Goal: Information Seeking & Learning: Learn about a topic

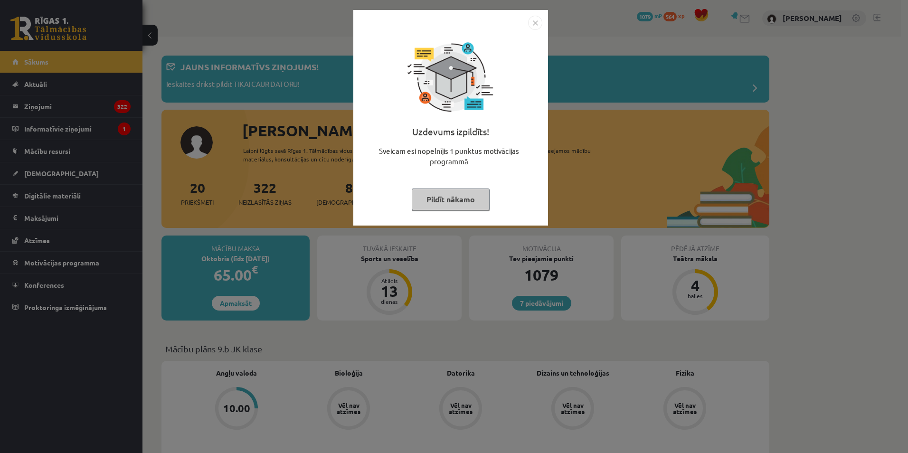
click at [258, 18] on div "Uzdevums izpildīts! Sveicam esi nopelnījis 1 punktus motivācijas programmā Pild…" at bounding box center [454, 226] width 908 height 453
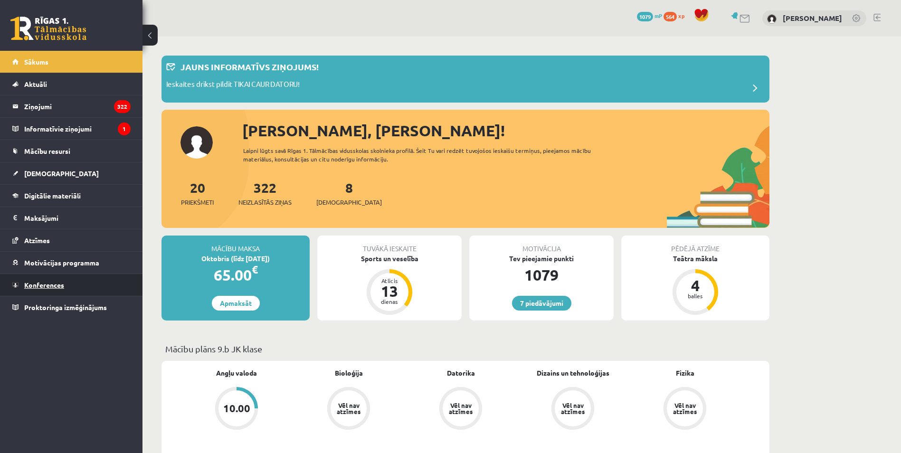
click at [69, 285] on link "Konferences" at bounding box center [71, 285] width 118 height 22
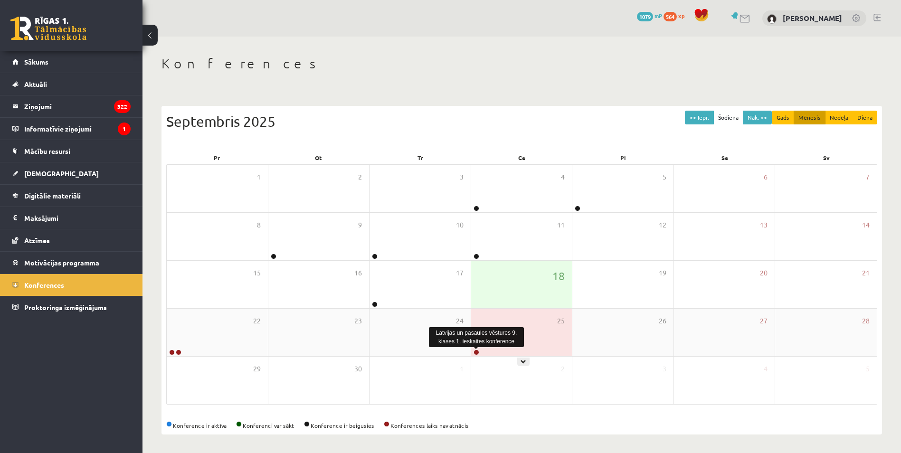
click at [476, 353] on link at bounding box center [477, 353] width 6 height 6
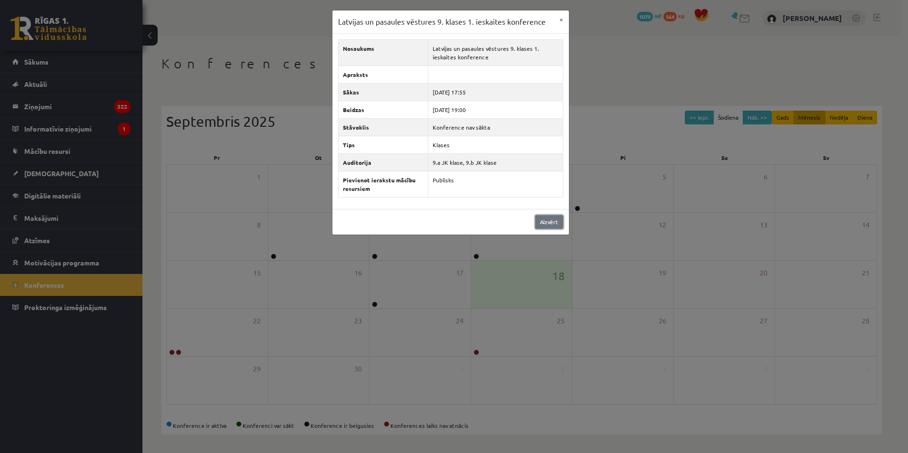
click at [551, 215] on link "Aizvērt" at bounding box center [549, 222] width 28 height 14
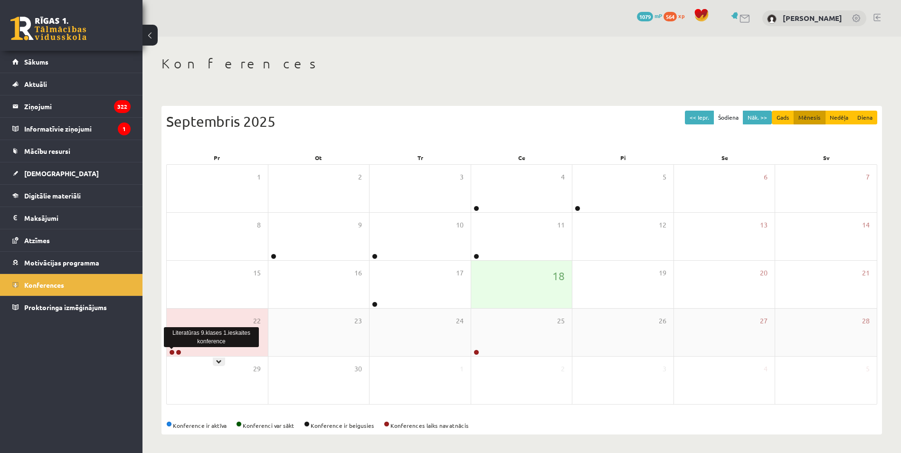
click at [171, 353] on link at bounding box center [172, 353] width 6 height 6
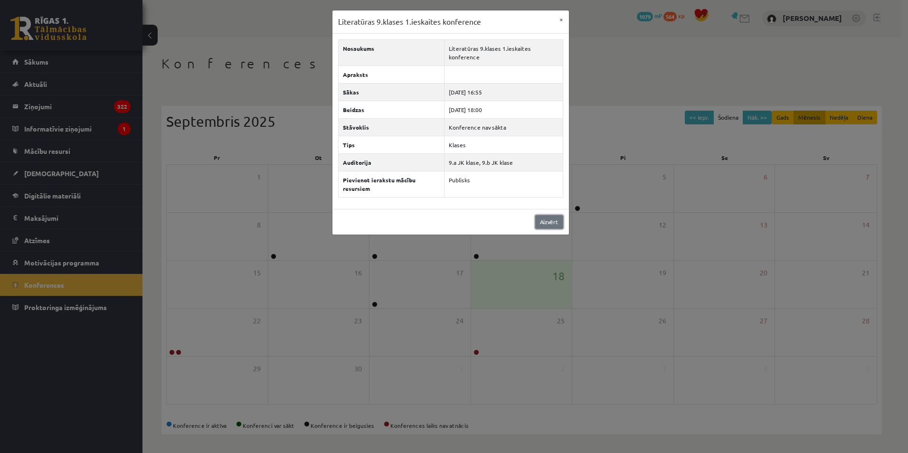
click at [542, 223] on link "Aizvērt" at bounding box center [549, 222] width 28 height 14
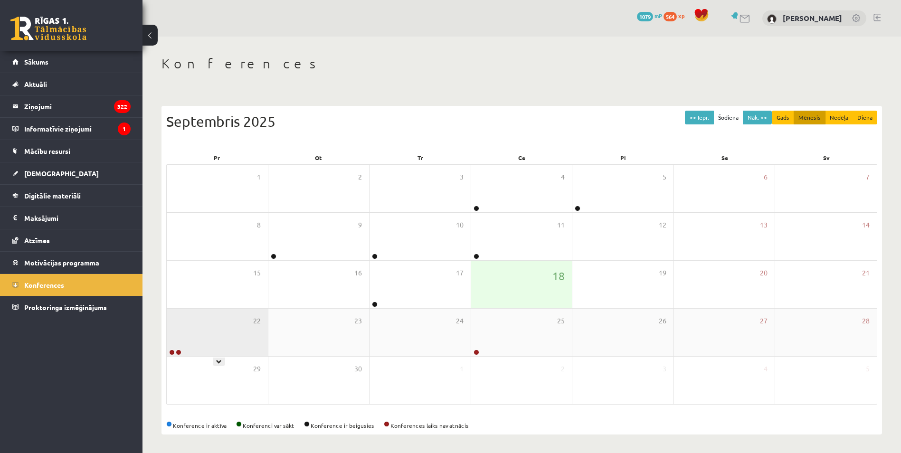
click at [180, 354] on link at bounding box center [179, 353] width 6 height 6
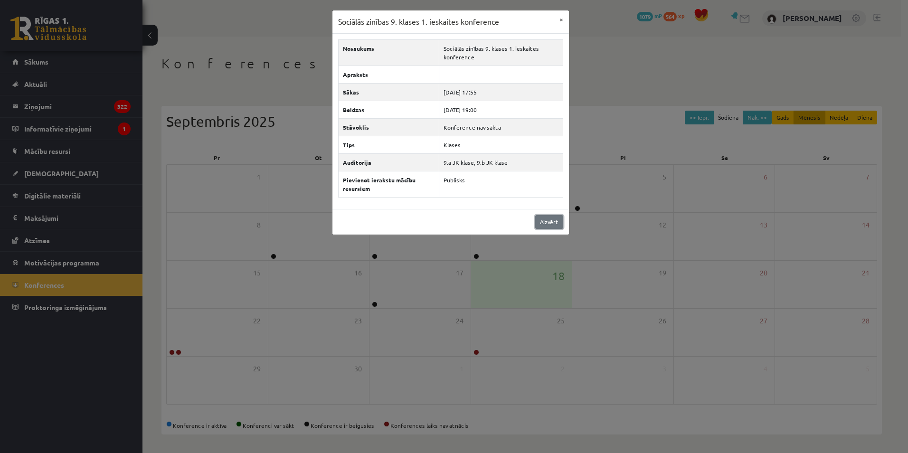
click at [549, 227] on link "Aizvērt" at bounding box center [549, 222] width 28 height 14
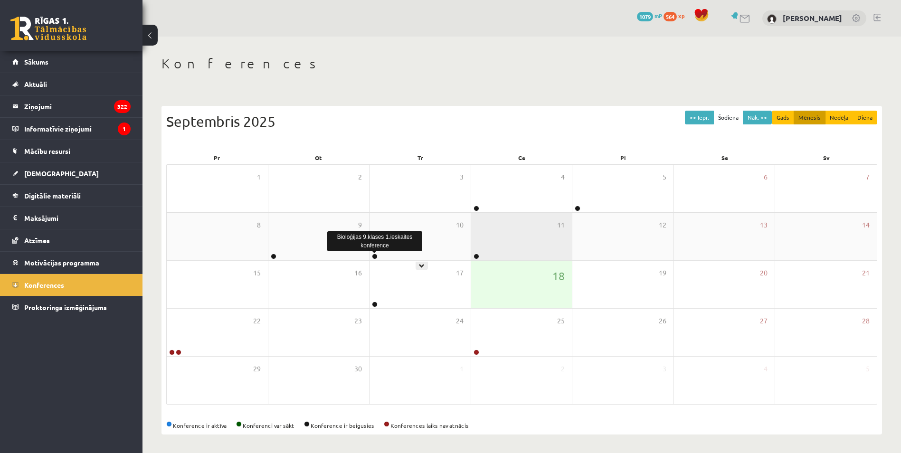
click at [471, 255] on div "8 9 10 11 12 13 14" at bounding box center [522, 237] width 710 height 48
click at [474, 254] on link at bounding box center [477, 257] width 6 height 6
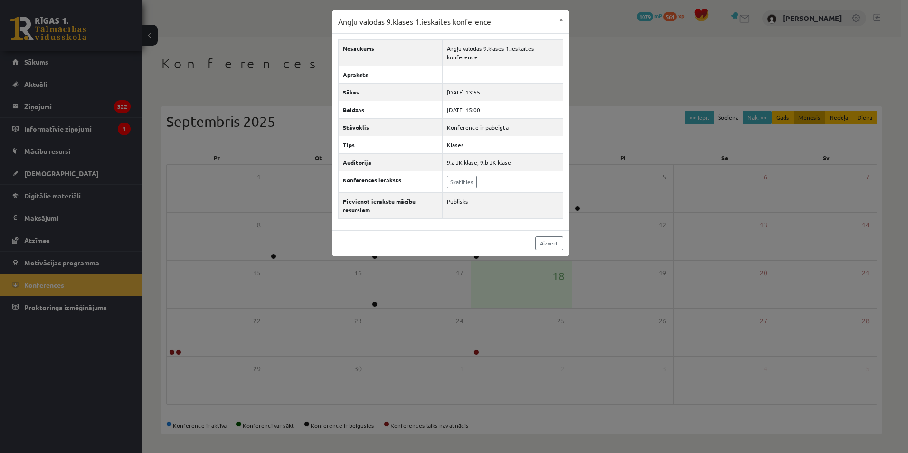
click at [476, 255] on div "Angļu valodas 9.klases 1.ieskaites konference × Nosaukums Angļu valodas 9.klase…" at bounding box center [454, 226] width 908 height 453
drag, startPoint x: 458, startPoint y: 189, endPoint x: 464, endPoint y: 186, distance: 7.0
click at [459, 189] on td "Skatīties" at bounding box center [502, 181] width 121 height 21
click at [465, 186] on link "Skatīties" at bounding box center [462, 182] width 30 height 12
